Goal: Information Seeking & Learning: Learn about a topic

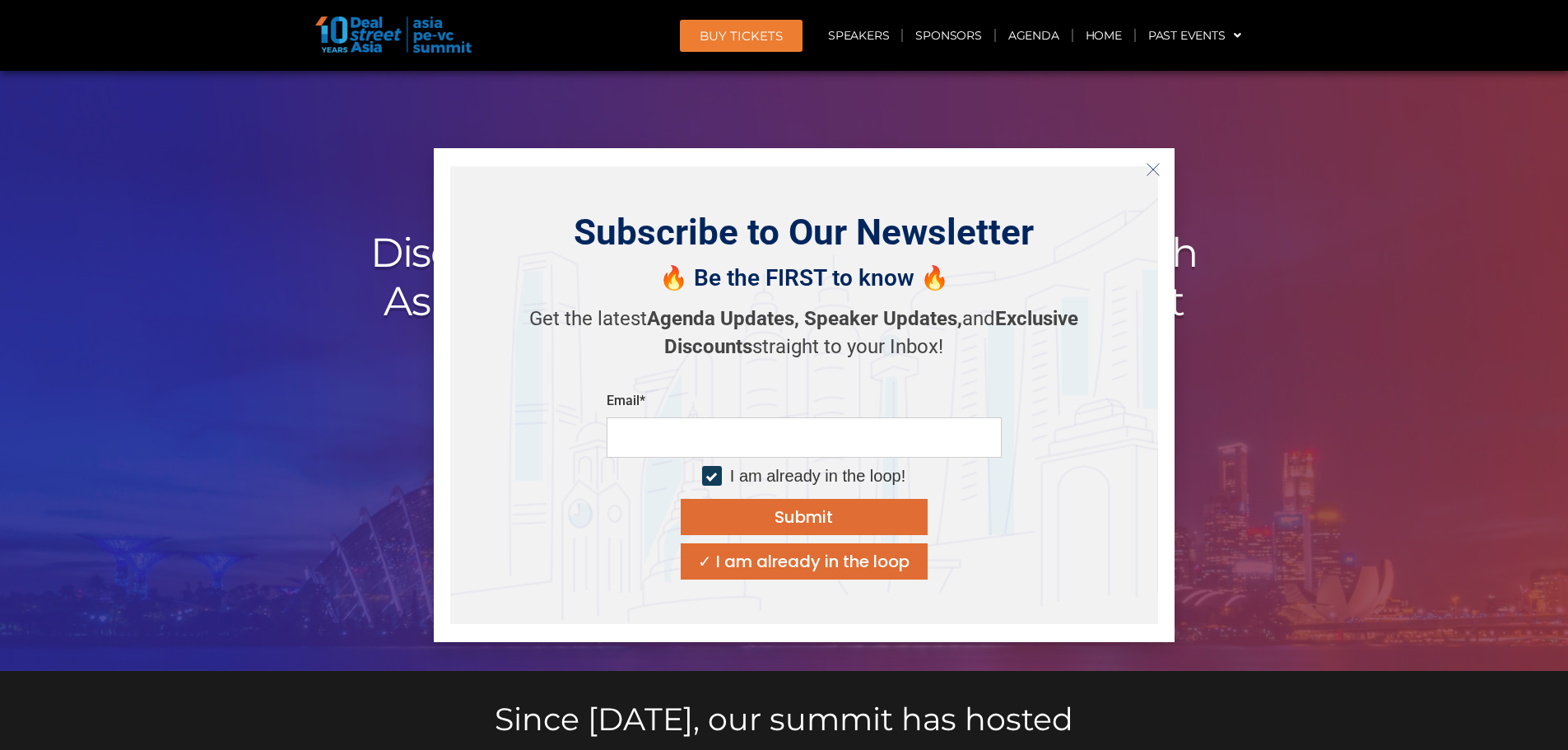
click at [1263, 369] on div at bounding box center [784, 370] width 1568 height 600
click at [1157, 158] on button "Close" at bounding box center [1153, 169] width 26 height 26
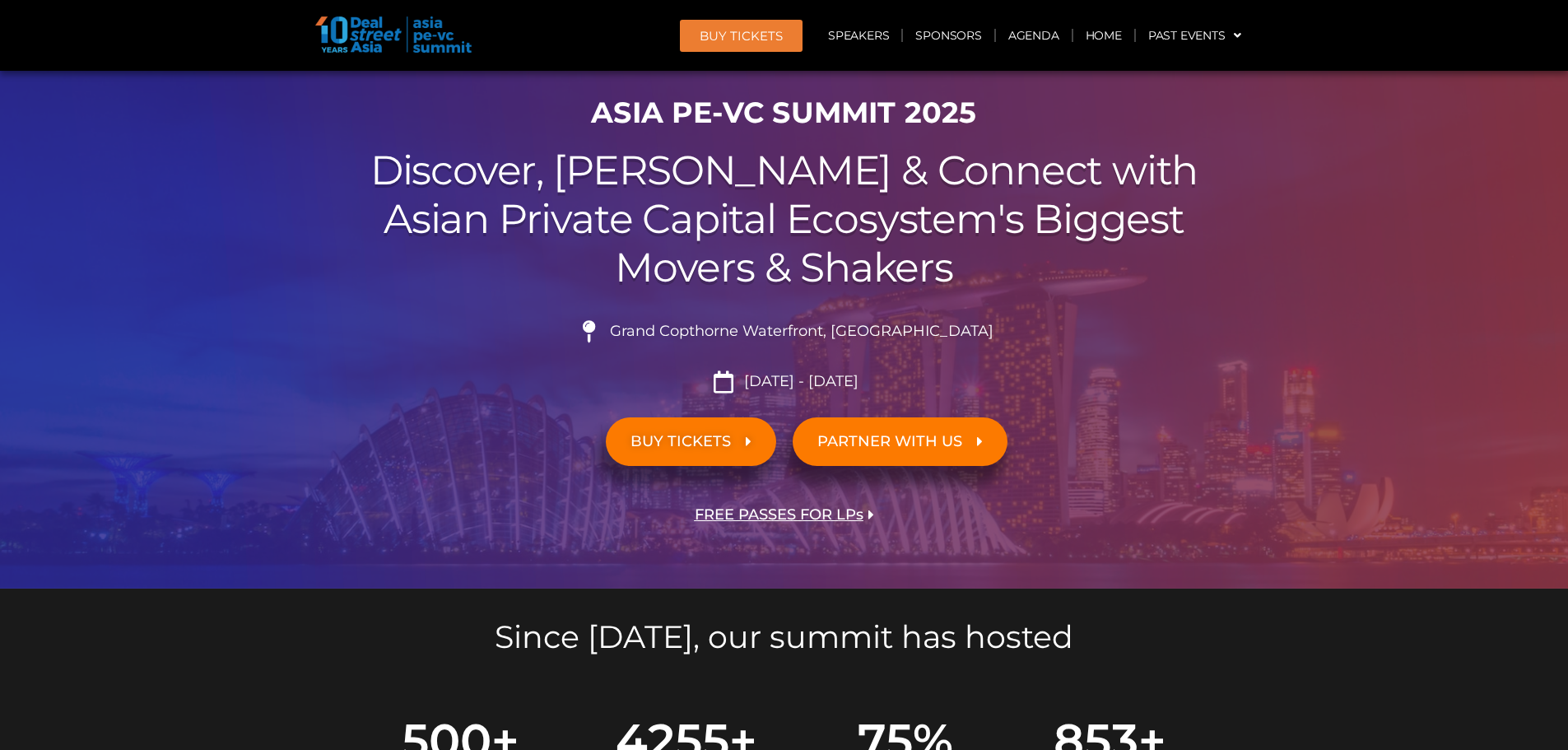
scroll to position [247, 0]
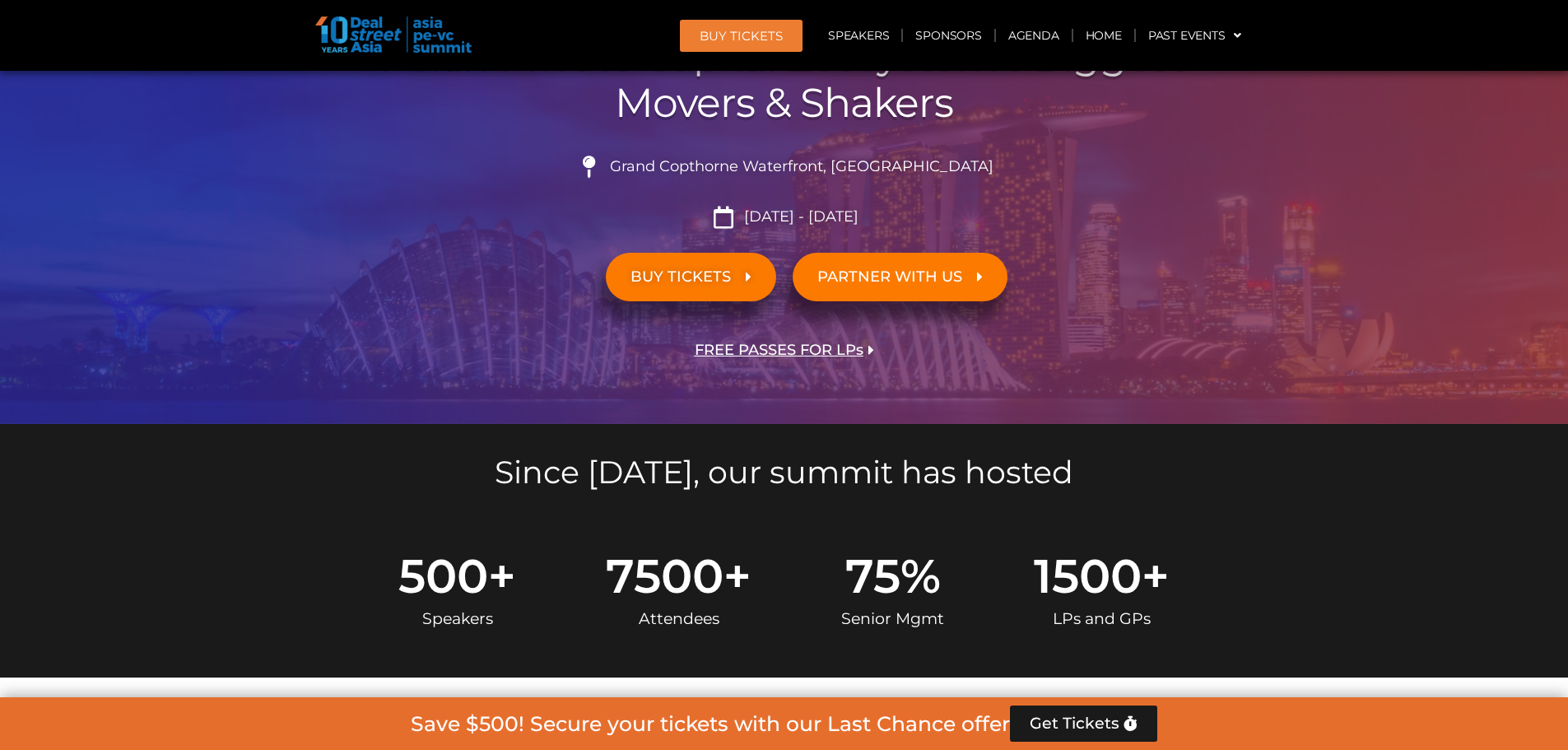
click at [736, 267] on link "BUY TICKETS" at bounding box center [691, 276] width 170 height 48
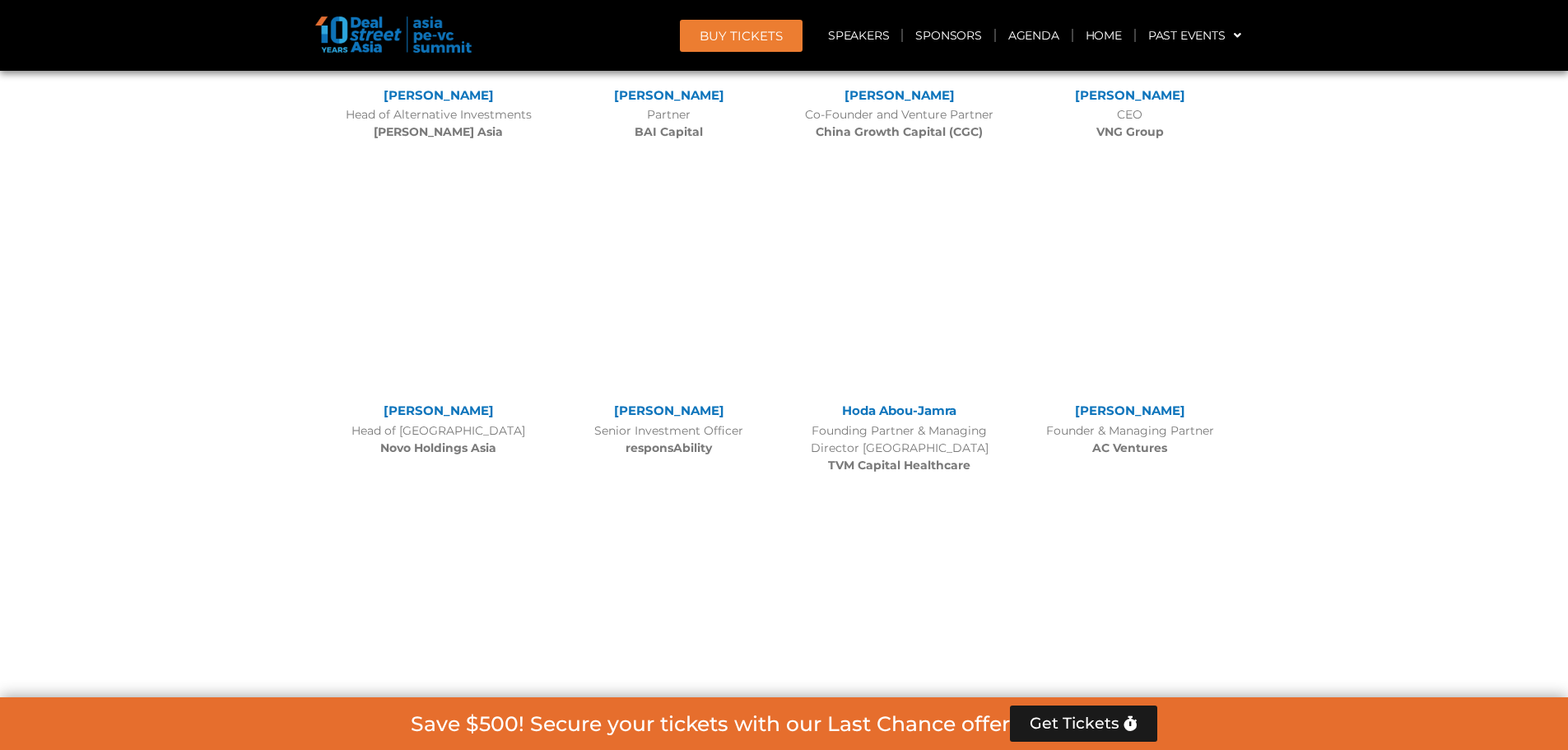
scroll to position [13947, 0]
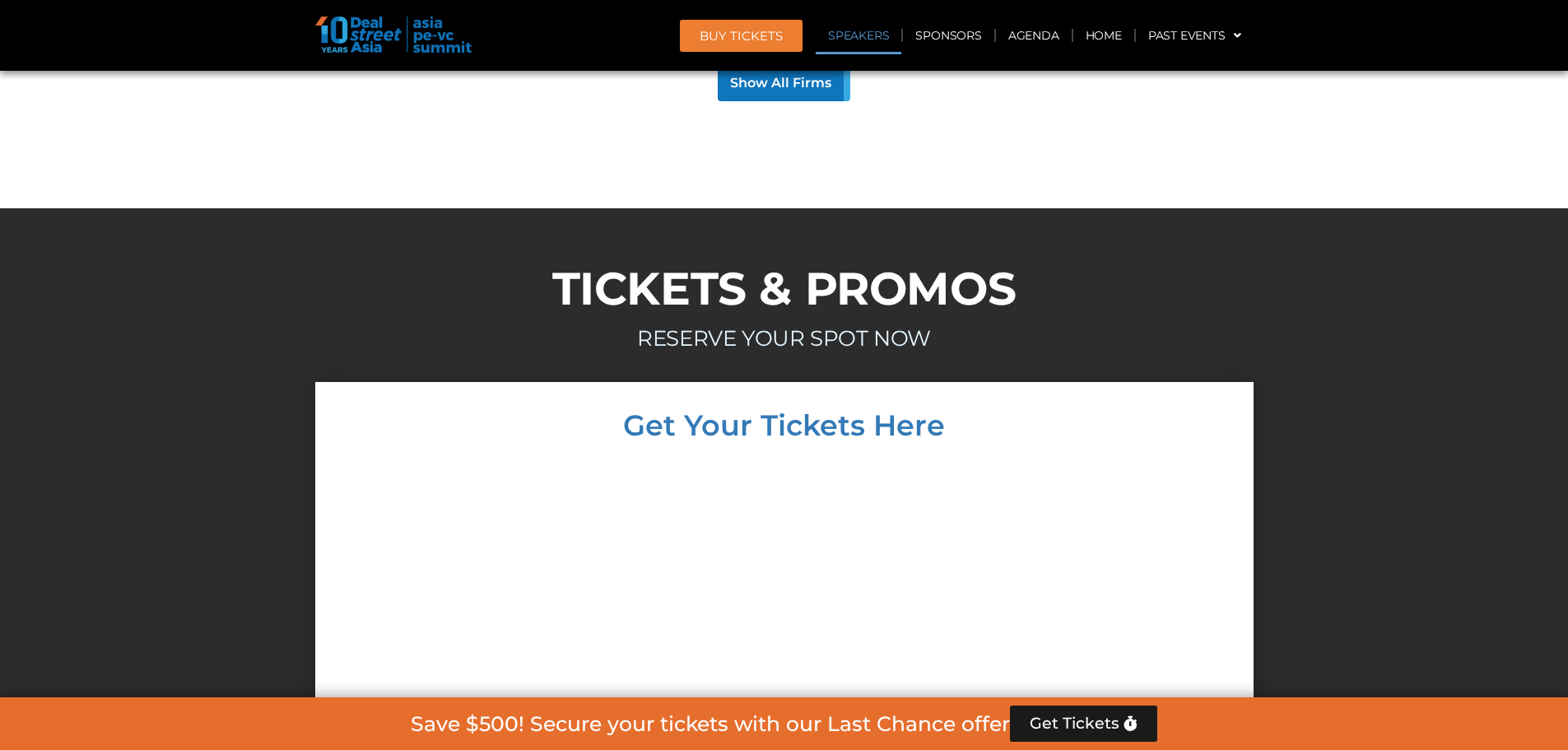
click at [873, 35] on link "Speakers" at bounding box center [858, 35] width 86 height 38
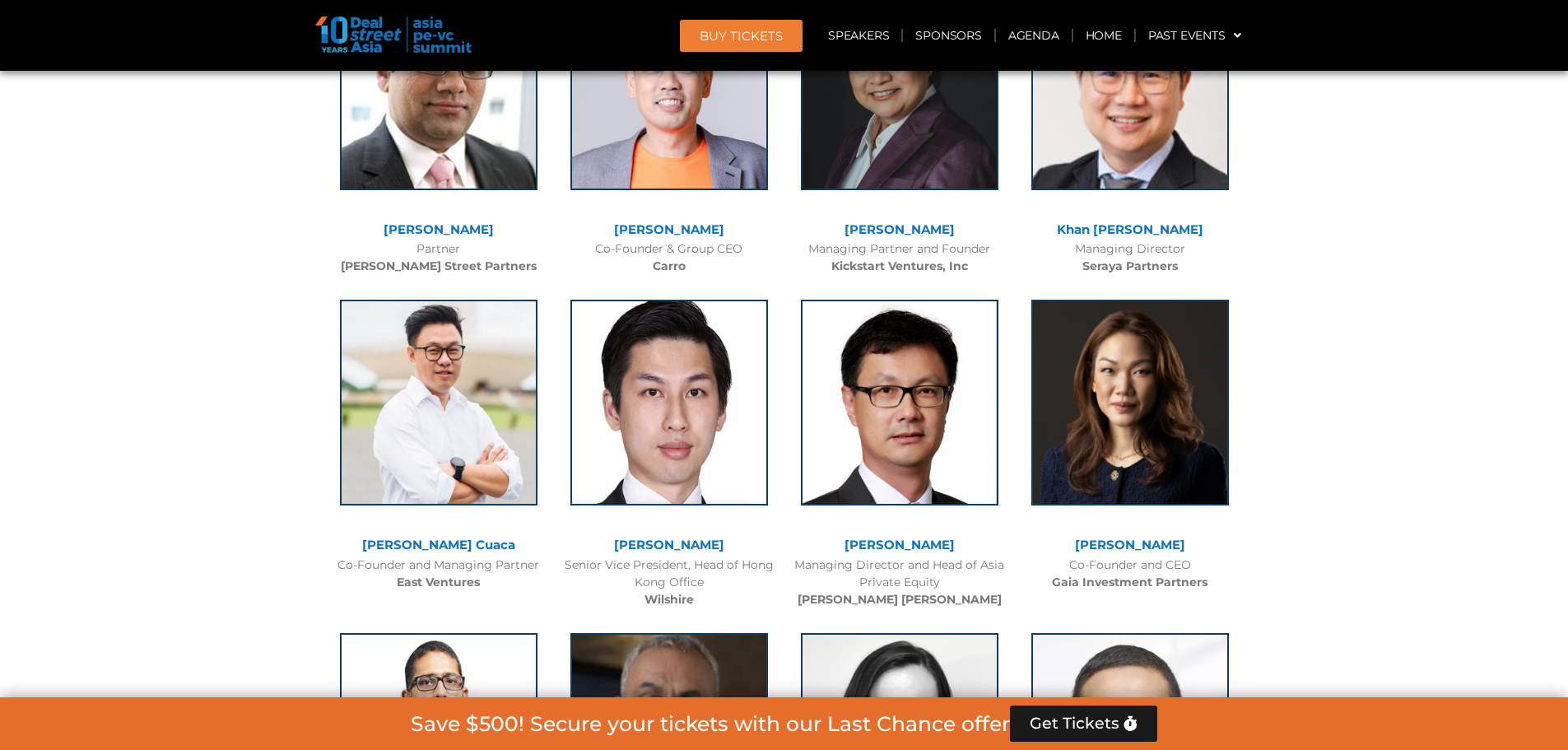
scroll to position [3681, 0]
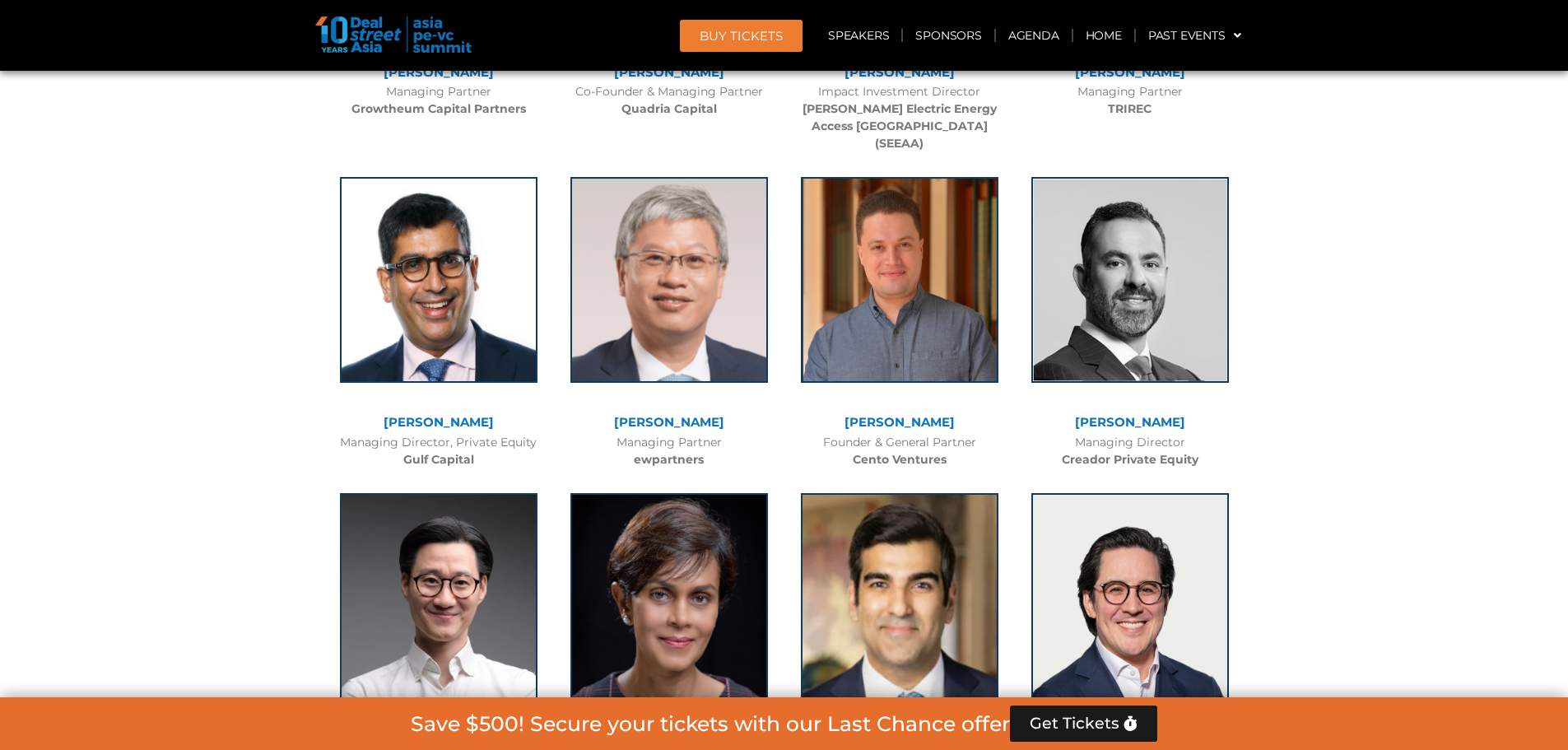
scroll to position [4751, 0]
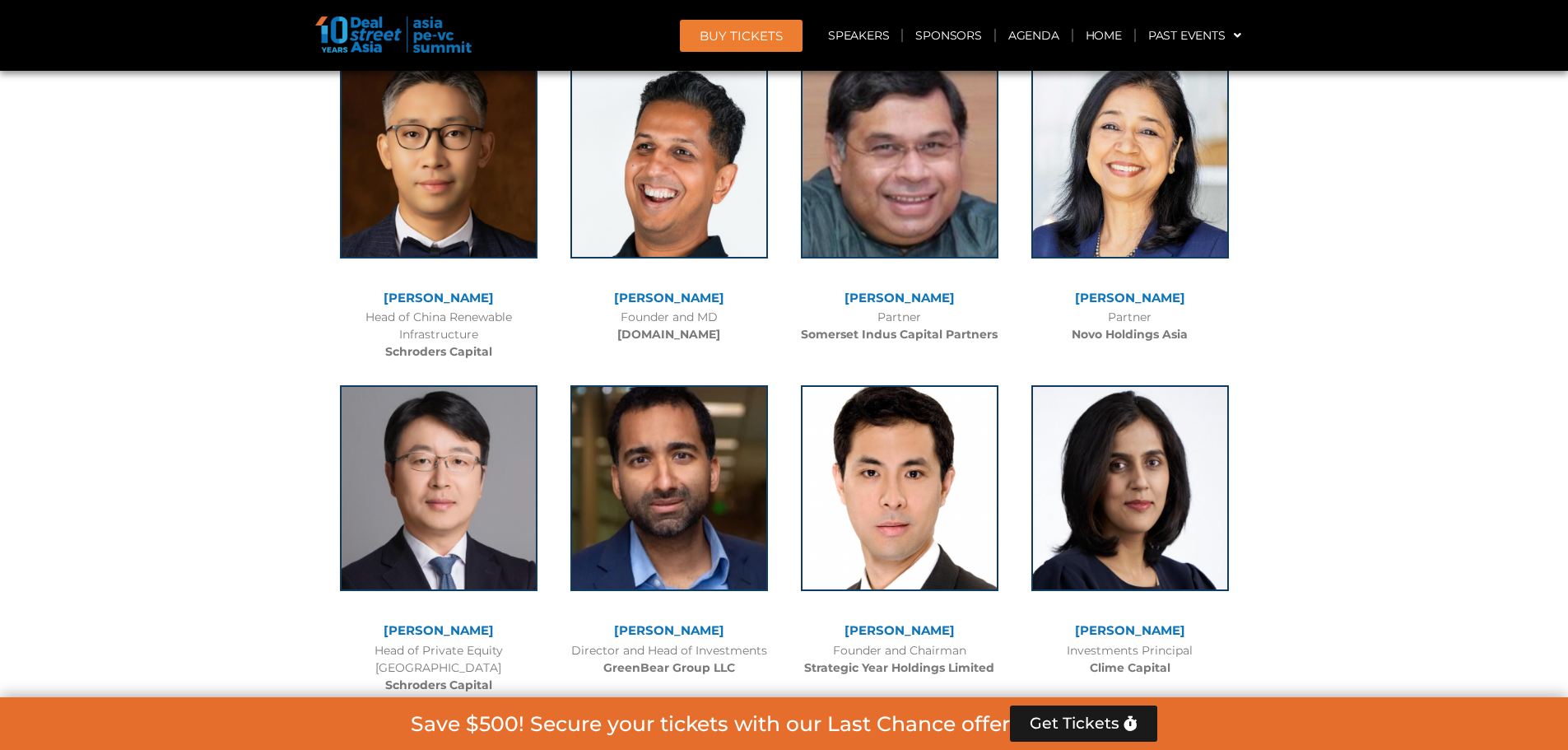
scroll to position [6151, 0]
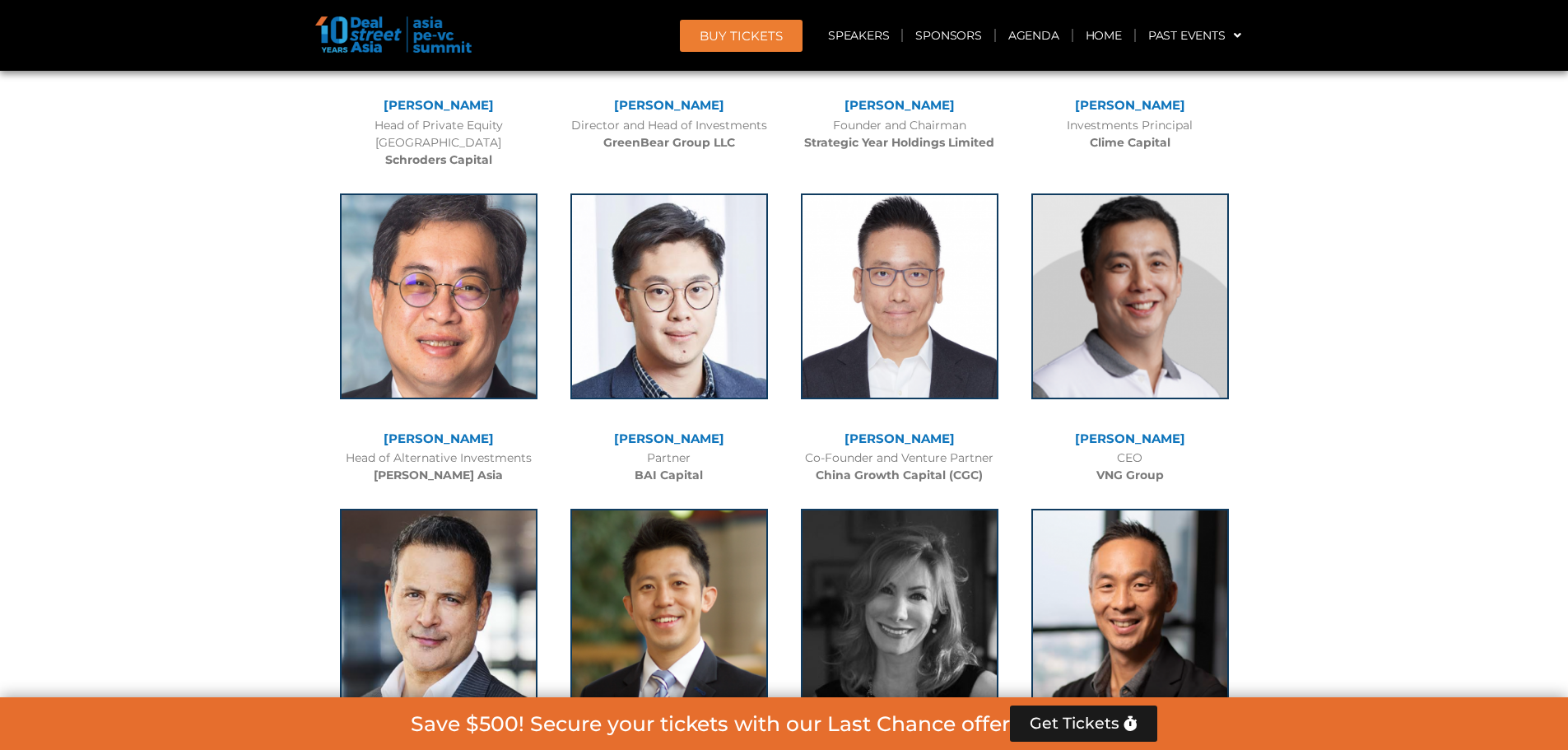
click at [1350, 316] on div at bounding box center [784, 293] width 1568 height 9277
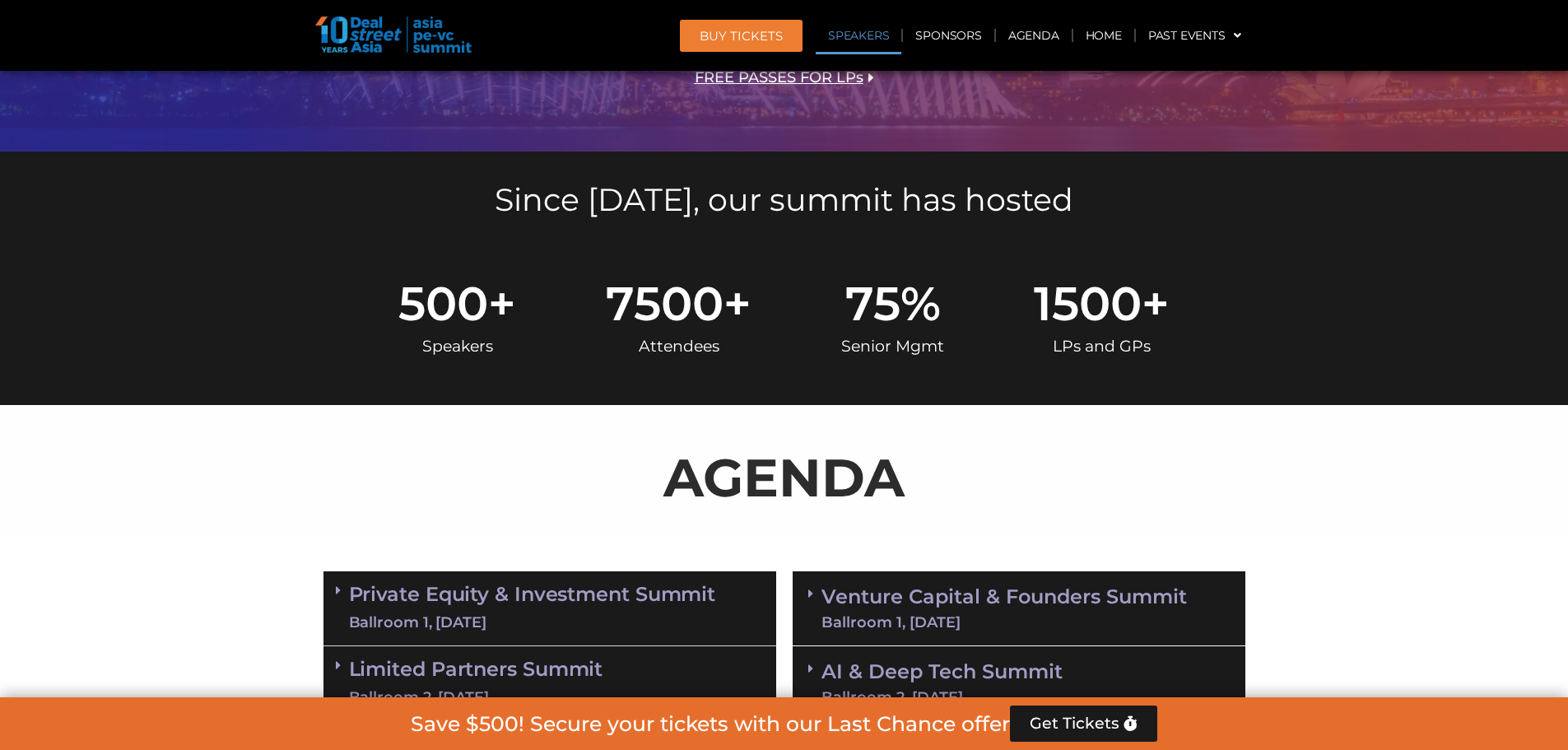
scroll to position [0, 0]
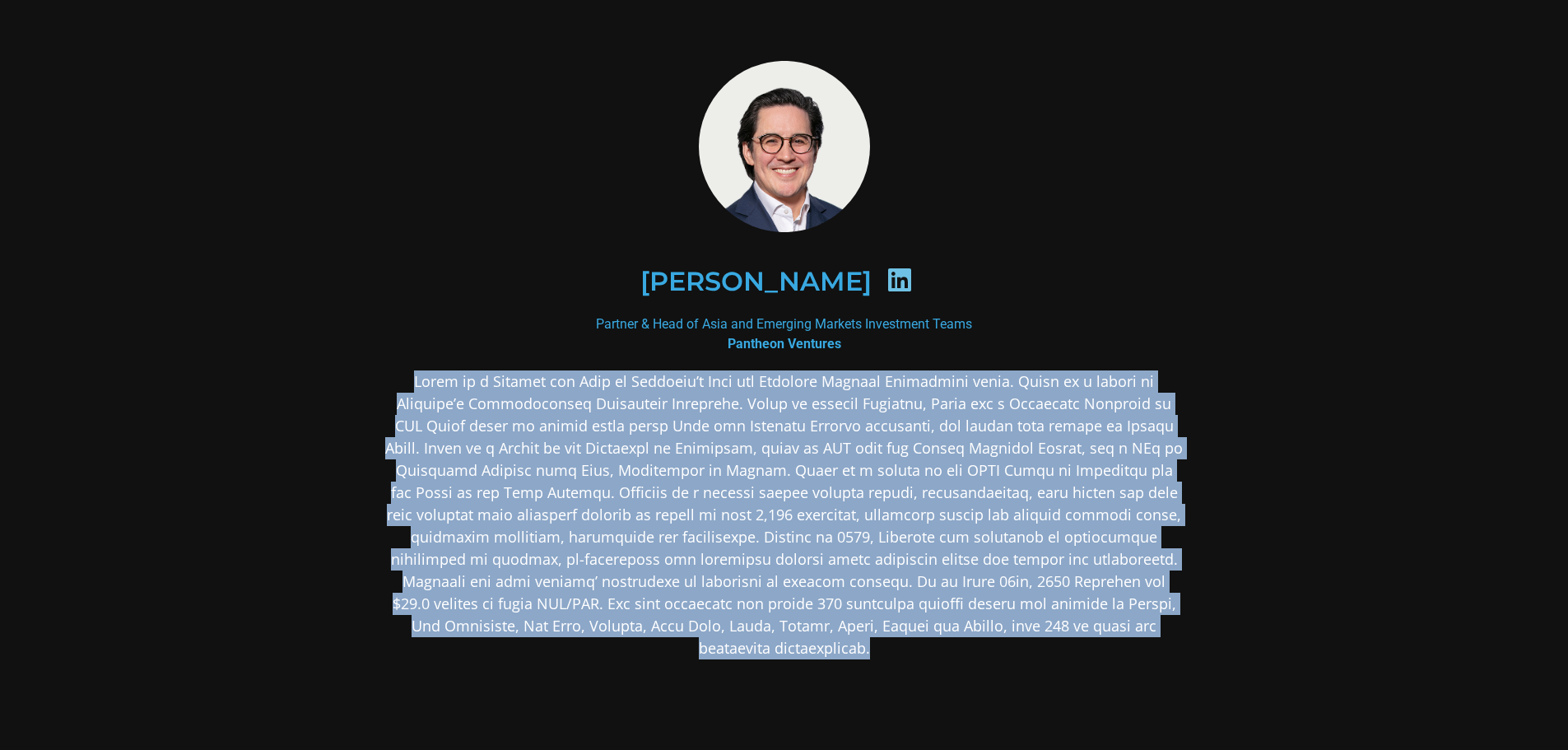
drag, startPoint x: 368, startPoint y: 389, endPoint x: 1160, endPoint y: 635, distance: 829.3
click at [1160, 635] on div "Brian Lim Partner & Head of Asia and Emerging Markets Investment Teams Pantheon…" at bounding box center [785, 490] width 889 height 947
click at [375, 440] on div "Brian Lim Partner & Head of Asia and Emerging Markets Investment Teams Pantheon…" at bounding box center [785, 490] width 889 height 947
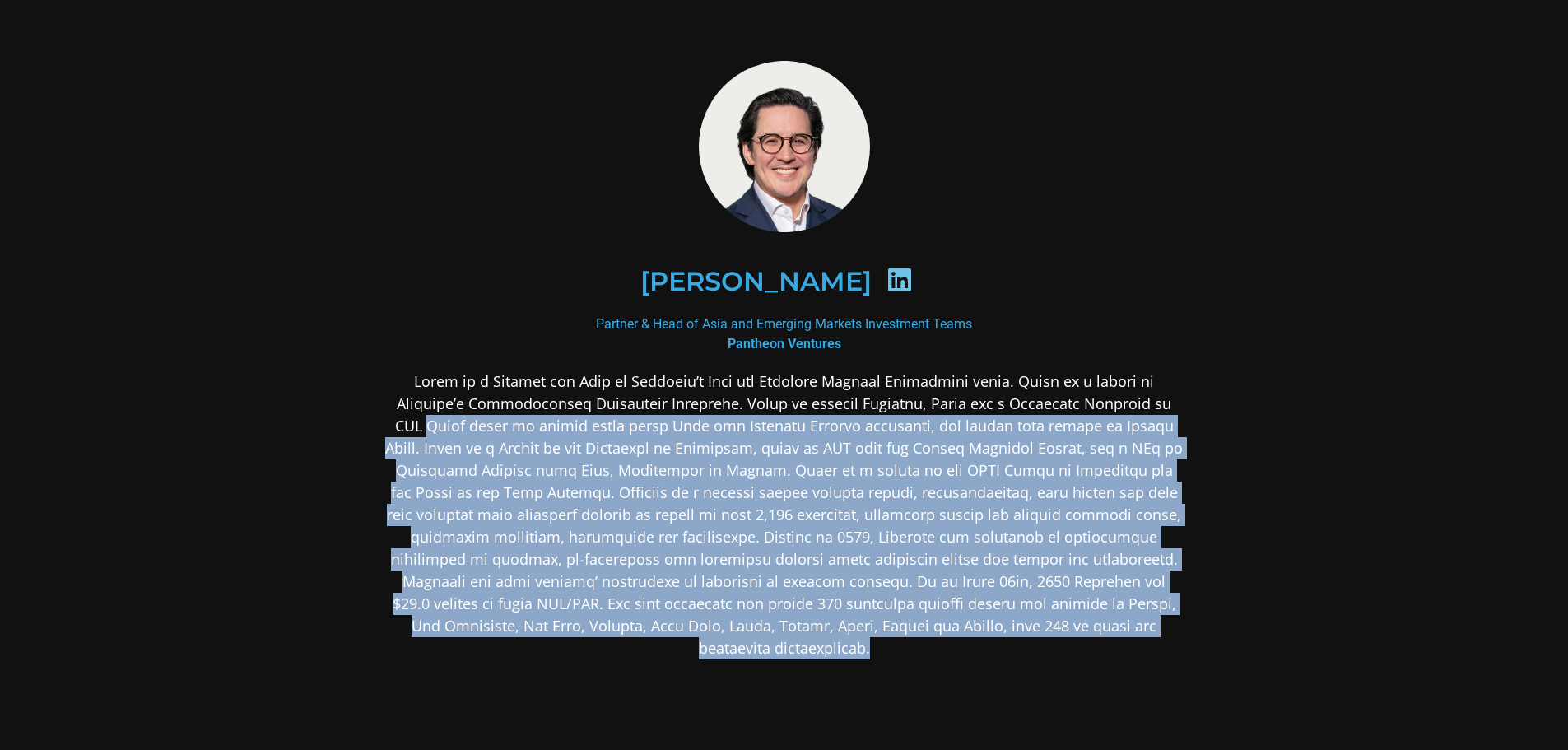
drag, startPoint x: 382, startPoint y: 425, endPoint x: 1146, endPoint y: 624, distance: 789.5
click at [1146, 624] on div "Brian Lim Partner & Head of Asia and Emerging Markets Investment Teams Pantheon…" at bounding box center [785, 490] width 889 height 947
click at [1134, 604] on p at bounding box center [785, 514] width 800 height 289
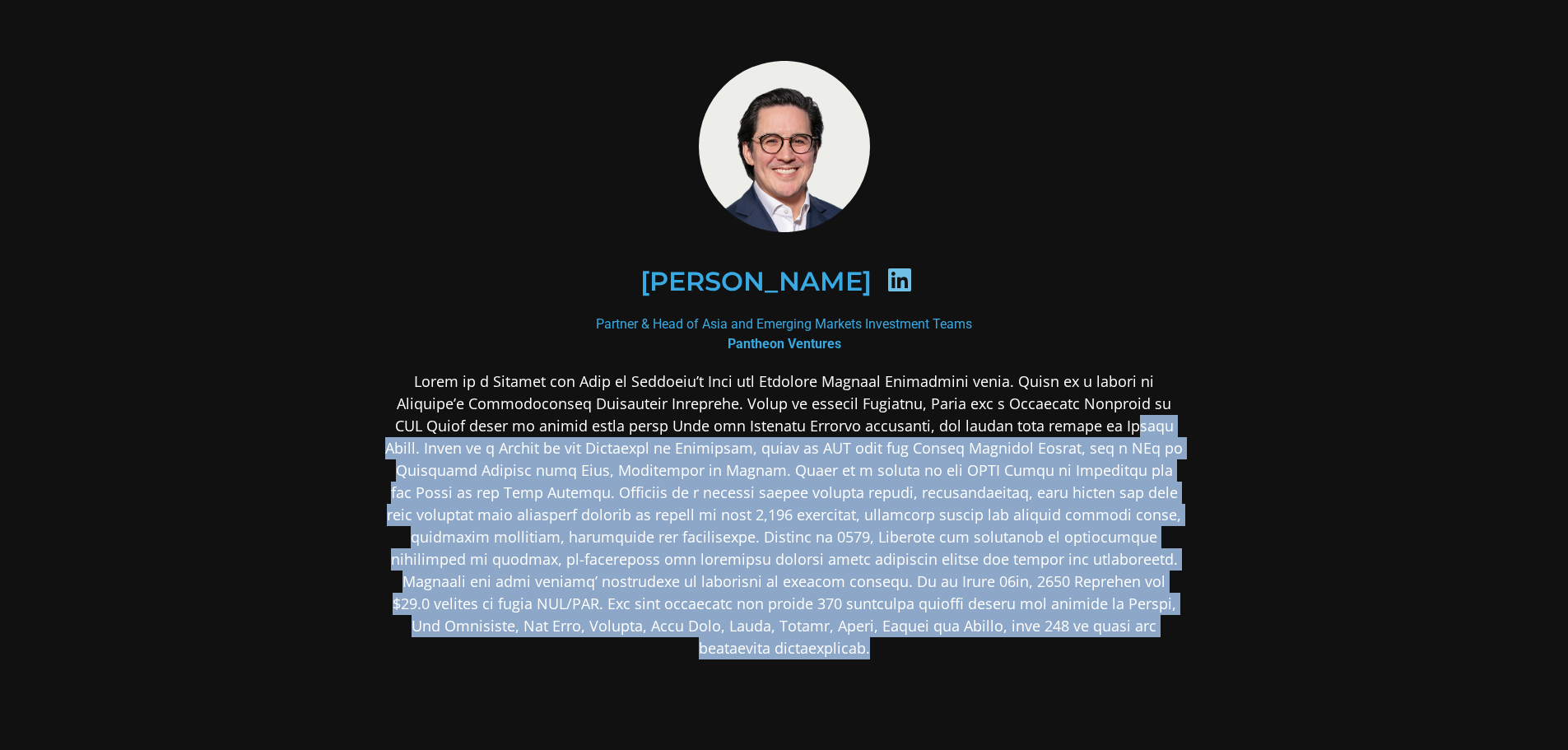
drag, startPoint x: 1136, startPoint y: 621, endPoint x: 1099, endPoint y: 424, distance: 200.4
click at [1099, 424] on p at bounding box center [785, 514] width 800 height 289
click at [1105, 475] on p at bounding box center [785, 514] width 800 height 289
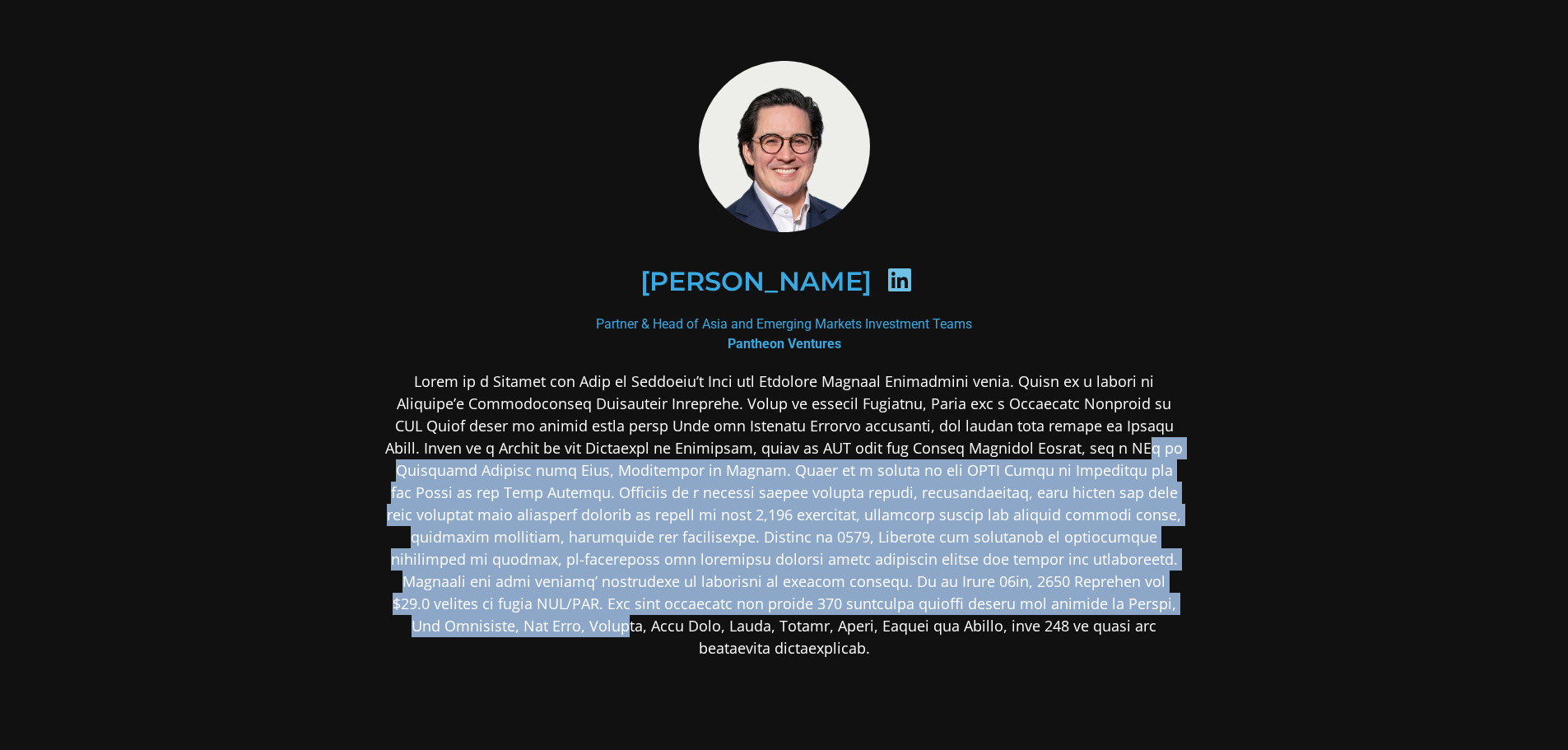
drag, startPoint x: 1096, startPoint y: 437, endPoint x: 1149, endPoint y: 614, distance: 184.8
click at [1149, 614] on p at bounding box center [785, 514] width 800 height 289
click at [1138, 572] on p at bounding box center [785, 514] width 800 height 289
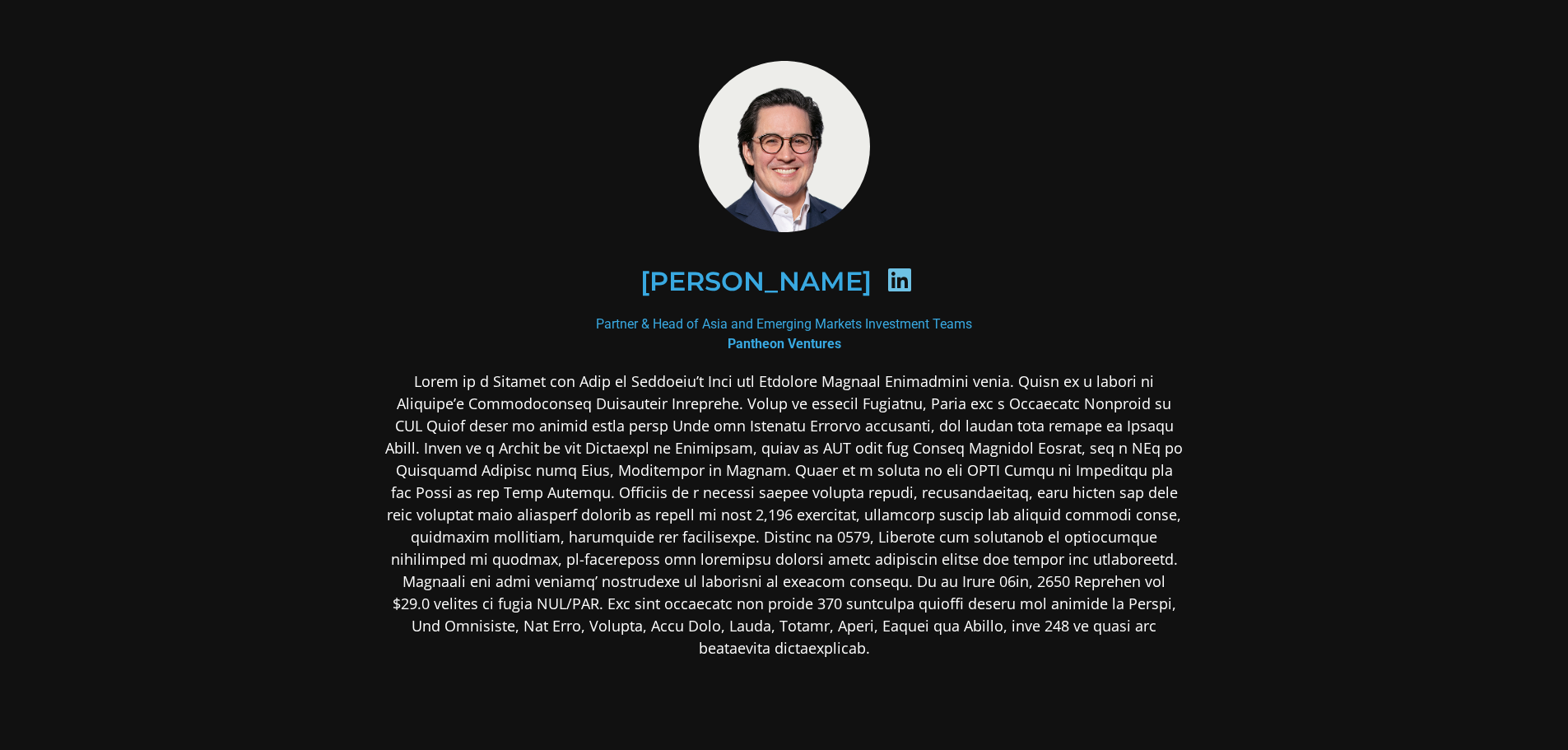
click at [1448, 182] on section "Brian Lim Partner & Head of Asia and Emerging Markets Investment Teams Pantheon…" at bounding box center [784, 490] width 1568 height 980
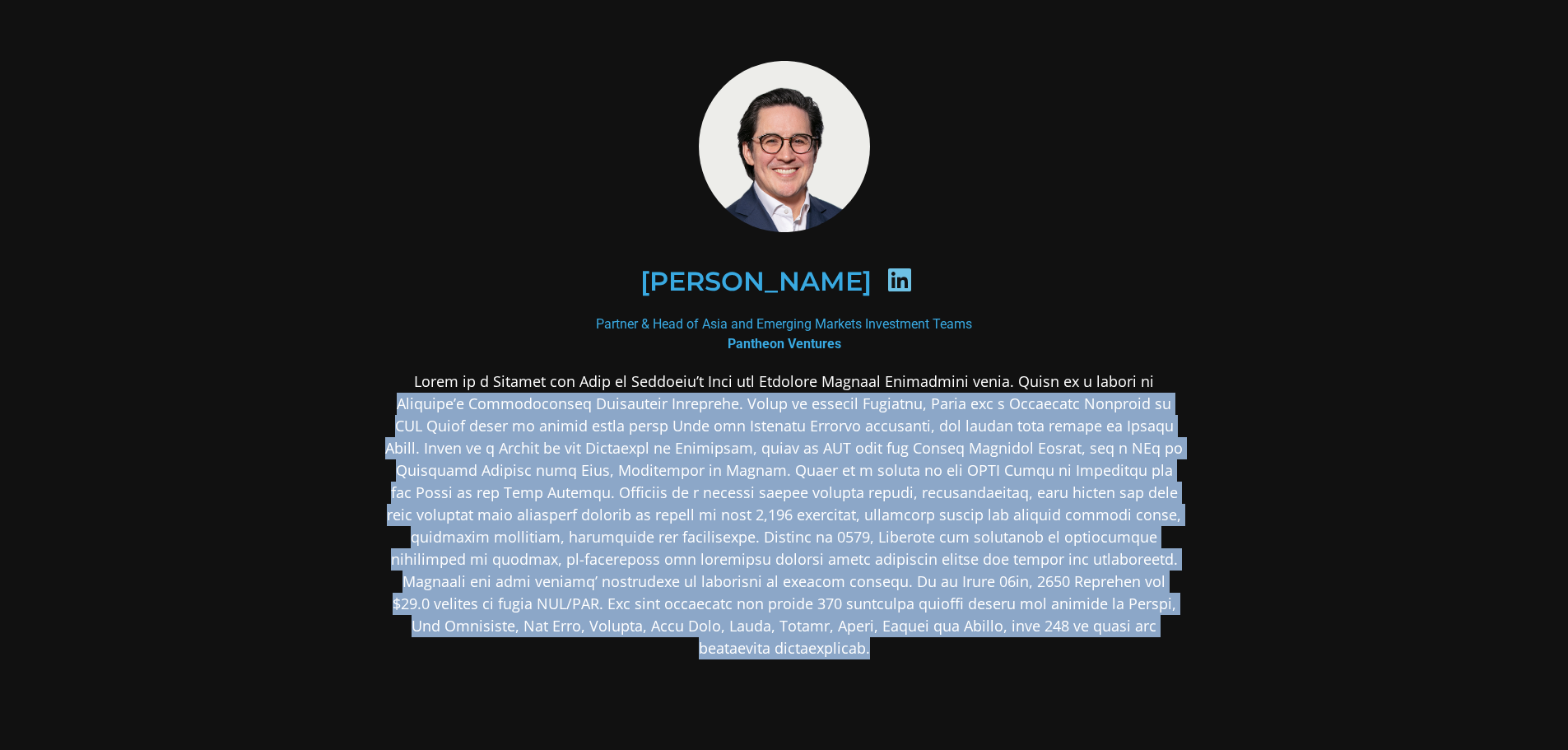
drag, startPoint x: 1188, startPoint y: 365, endPoint x: 1191, endPoint y: 616, distance: 251.0
click at [1191, 616] on div "Brian Lim Partner & Head of Asia and Emerging Markets Investment Teams Pantheon…" at bounding box center [785, 490] width 889 height 947
click at [1190, 610] on div "Brian Lim Partner & Head of Asia and Emerging Markets Investment Teams Pantheon…" at bounding box center [785, 490] width 889 height 947
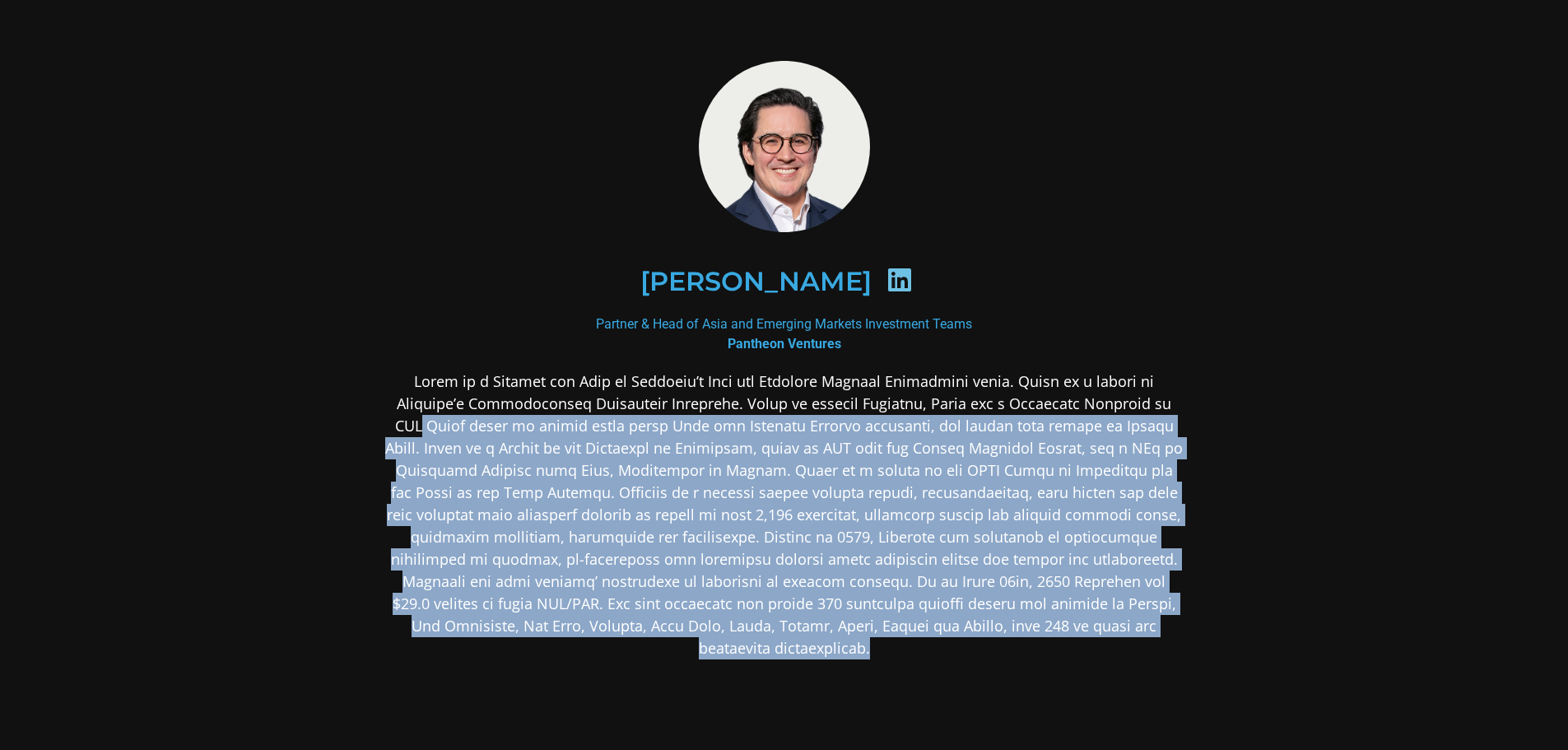
drag, startPoint x: 1187, startPoint y: 617, endPoint x: 1184, endPoint y: 410, distance: 207.0
click at [1184, 410] on div "Brian Lim Partner & Head of Asia and Emerging Markets Investment Teams Pantheon…" at bounding box center [785, 490] width 889 height 947
click at [1184, 410] on p at bounding box center [785, 514] width 800 height 289
drag, startPoint x: 1184, startPoint y: 410, endPoint x: 1156, endPoint y: 630, distance: 221.8
click at [1156, 630] on p at bounding box center [785, 514] width 800 height 289
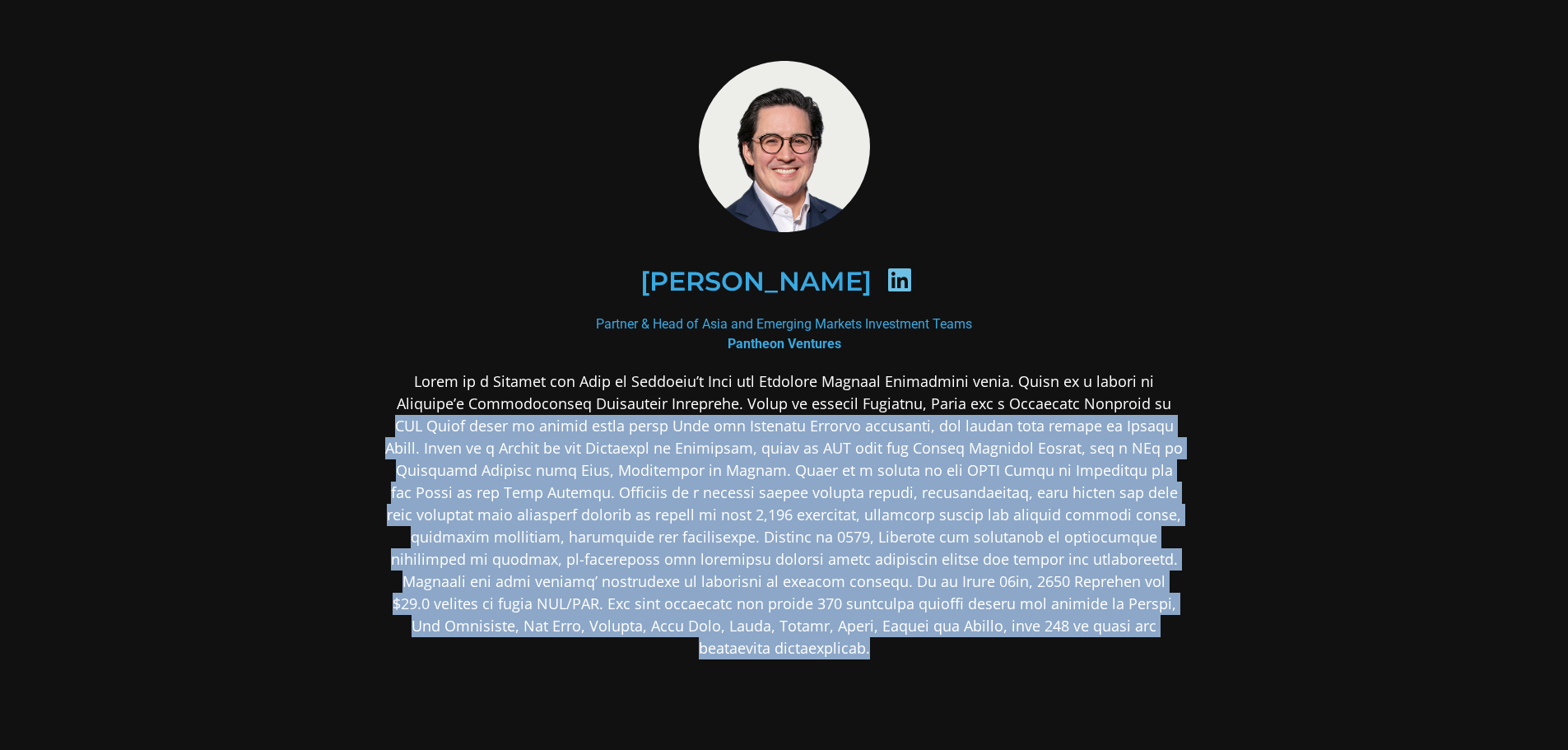
click at [1156, 630] on p at bounding box center [785, 514] width 800 height 289
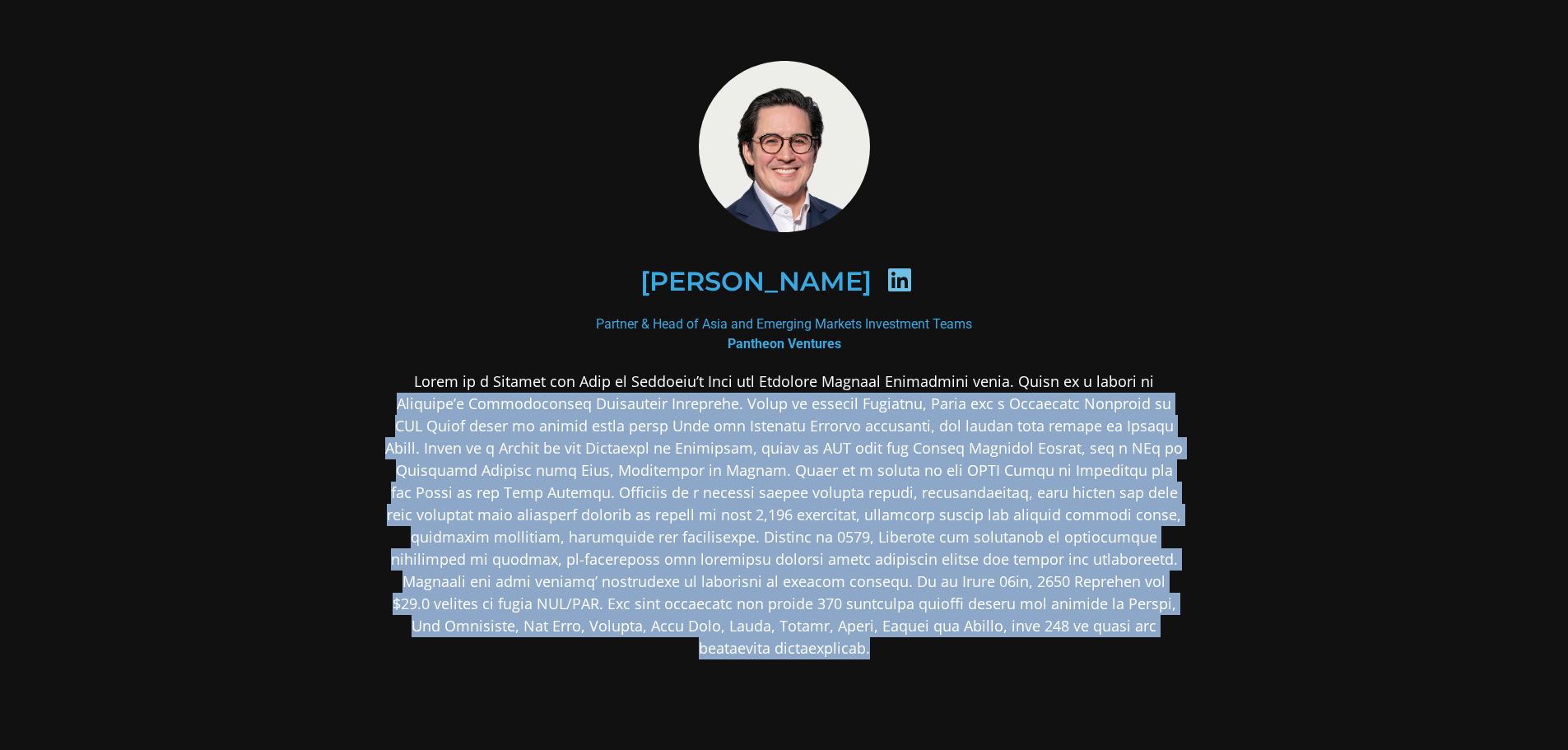
drag, startPoint x: 1156, startPoint y: 630, endPoint x: 402, endPoint y: 411, distance: 785.2
click at [402, 411] on p at bounding box center [785, 514] width 800 height 289
drag, startPoint x: 402, startPoint y: 411, endPoint x: 1147, endPoint y: 630, distance: 776.5
click at [1147, 630] on p at bounding box center [785, 514] width 800 height 289
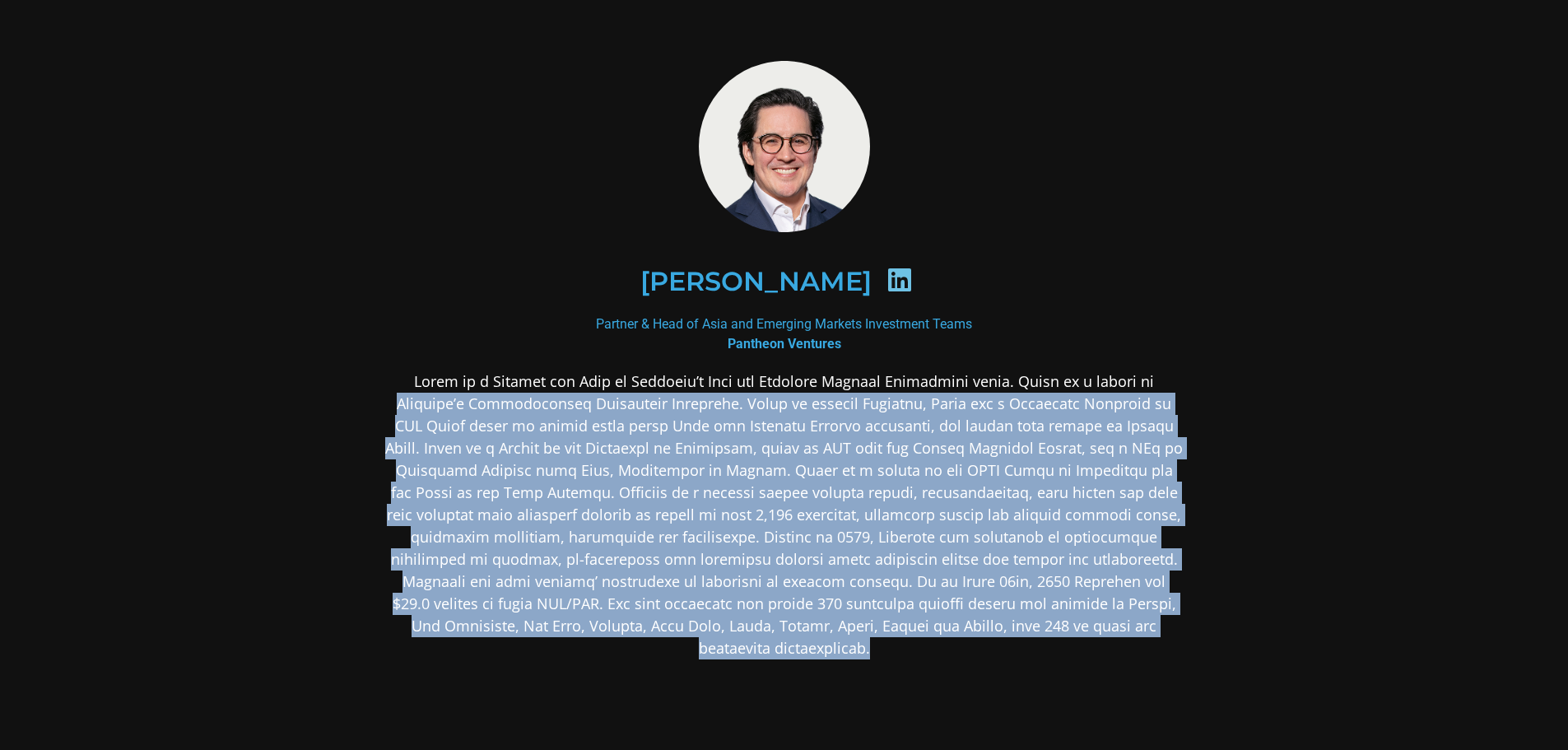
click at [1147, 621] on p at bounding box center [785, 514] width 800 height 289
